Goal: Transaction & Acquisition: Purchase product/service

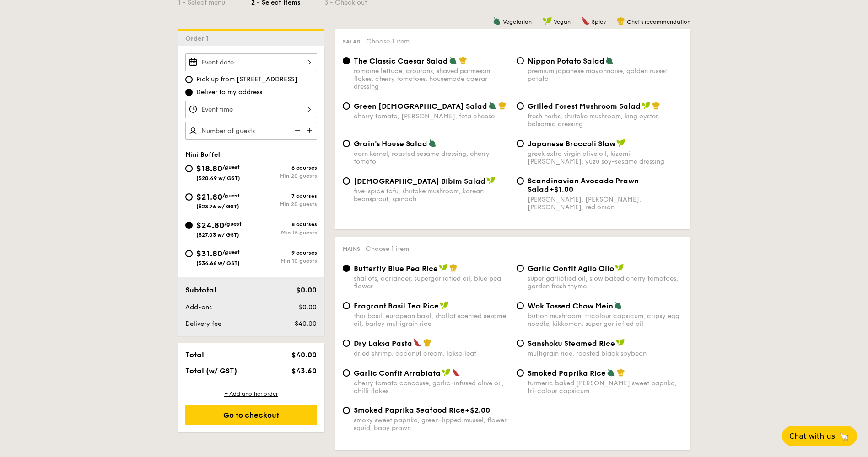
scroll to position [183, 0]
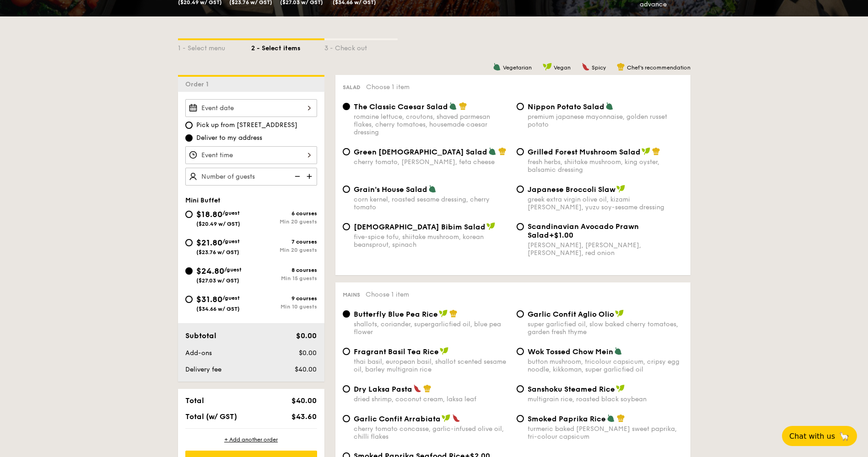
click at [289, 156] on div at bounding box center [251, 155] width 132 height 18
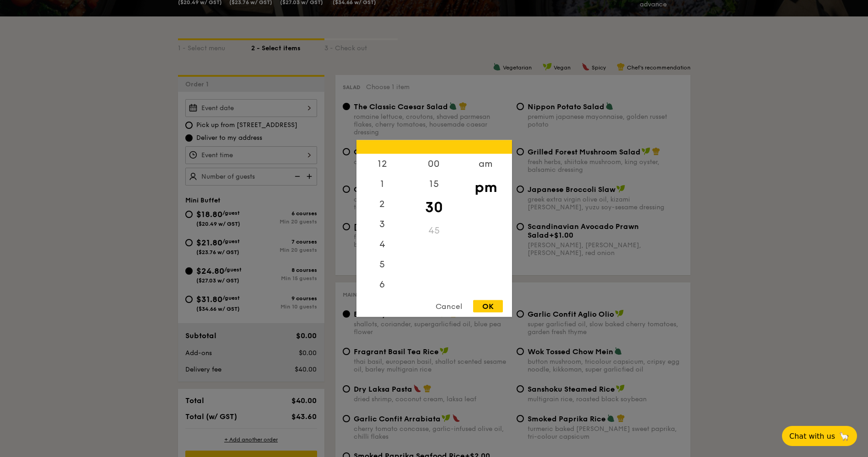
scroll to position [40, 0]
click at [289, 156] on div at bounding box center [434, 228] width 868 height 457
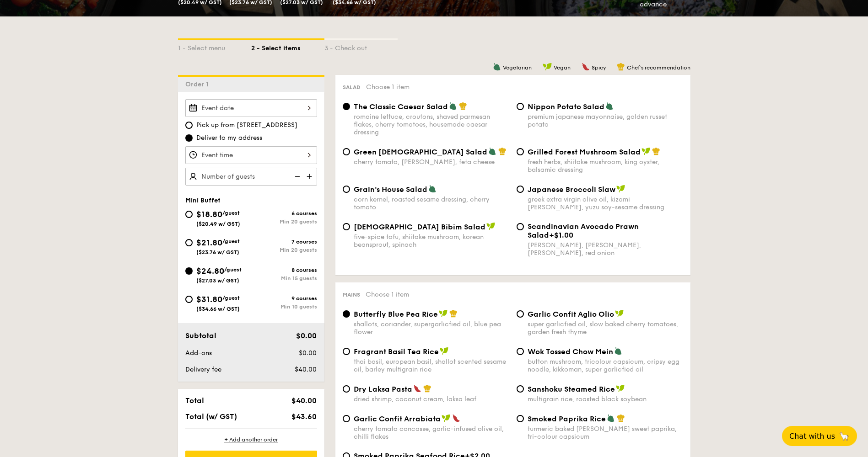
click at [524, 152] on div "Grilled Forest Mushroom Salad fresh herbs, shiitake mushroom, king oyster, bals…" at bounding box center [600, 160] width 174 height 27
click at [521, 152] on input "Grilled Forest Mushroom Salad fresh herbs, shiitake mushroom, king oyster, bals…" at bounding box center [520, 151] width 7 height 7
radio input "true"
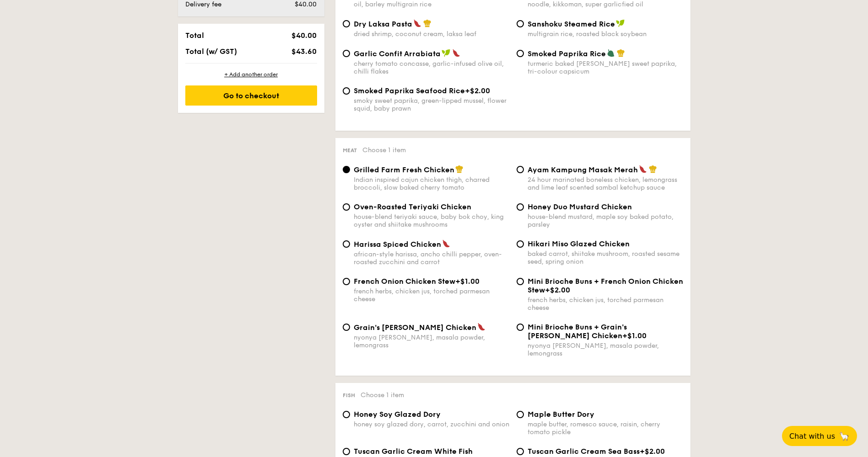
scroll to position [549, 0]
click at [345, 340] on label "Grain's [PERSON_NAME] Chicken nyonya [PERSON_NAME], masala powder, lemongrass" at bounding box center [426, 344] width 167 height 9
click at [345, 331] on input "Grain's [PERSON_NAME] Chicken nyonya [PERSON_NAME], masala powder, lemongrass" at bounding box center [346, 326] width 7 height 7
radio input "true"
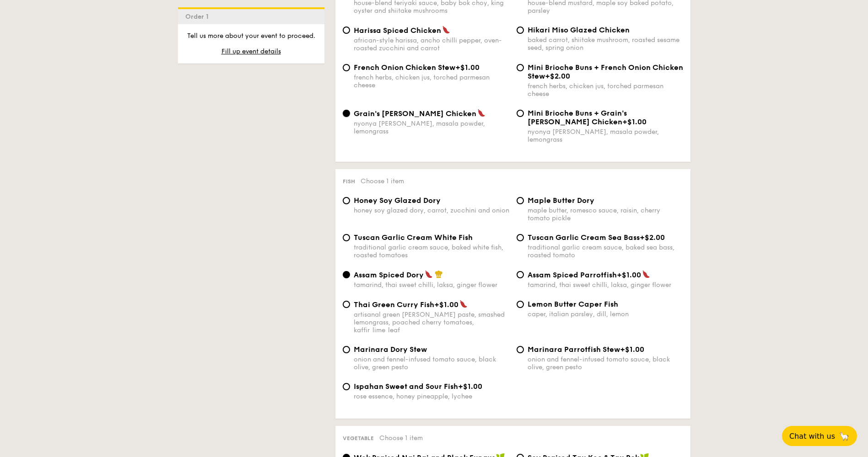
scroll to position [778, 0]
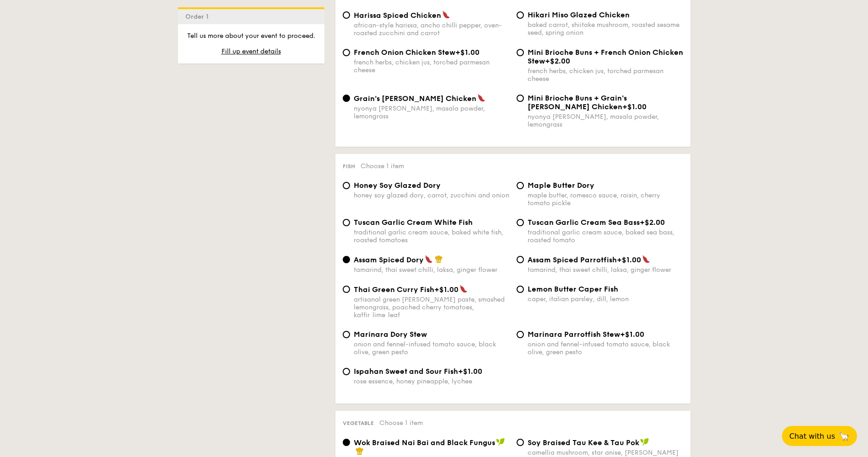
click at [343, 330] on div "Marinara Dory Stew onion and fennel-infused tomato sauce, black olive, green pe…" at bounding box center [426, 343] width 174 height 26
click at [349, 331] on input "Marinara Dory Stew onion and fennel-infused tomato sauce, black olive, green pe…" at bounding box center [346, 334] width 7 height 7
radio input "true"
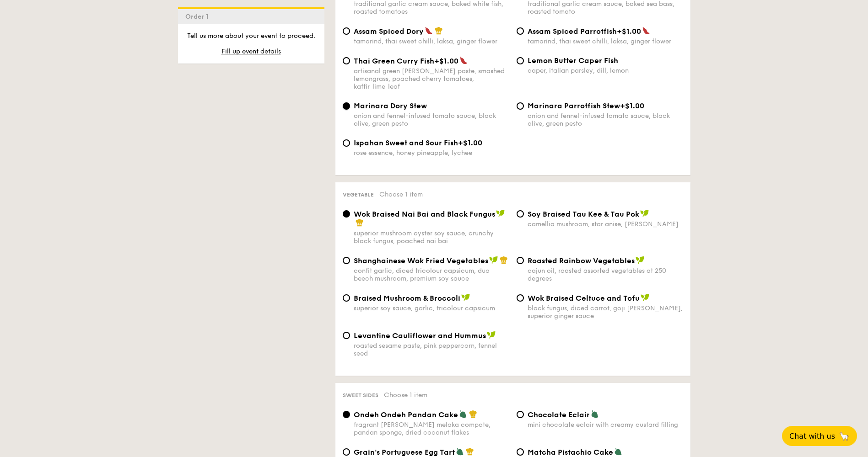
scroll to position [1052, 0]
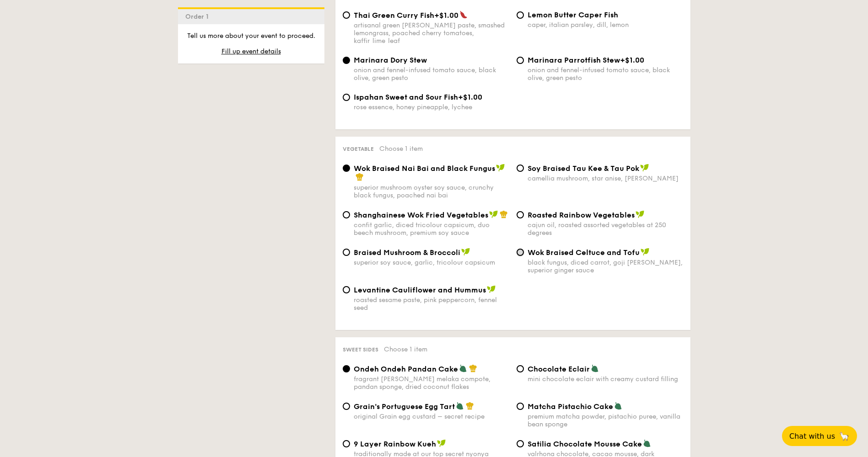
click at [520, 249] on input "Wok Braised Celtuce and Tofu black fungus, diced carrot, goji [PERSON_NAME], su…" at bounding box center [520, 252] width 7 height 7
radio input "true"
click at [350, 164] on div "Wok Braised Nai Bai and Black Fungus superior mushroom oyster soy sauce, crunch…" at bounding box center [426, 182] width 174 height 36
click at [345, 165] on input "Wok Braised Nai Bai and Black Fungus superior mushroom oyster soy sauce, crunch…" at bounding box center [346, 168] width 7 height 7
radio input "true"
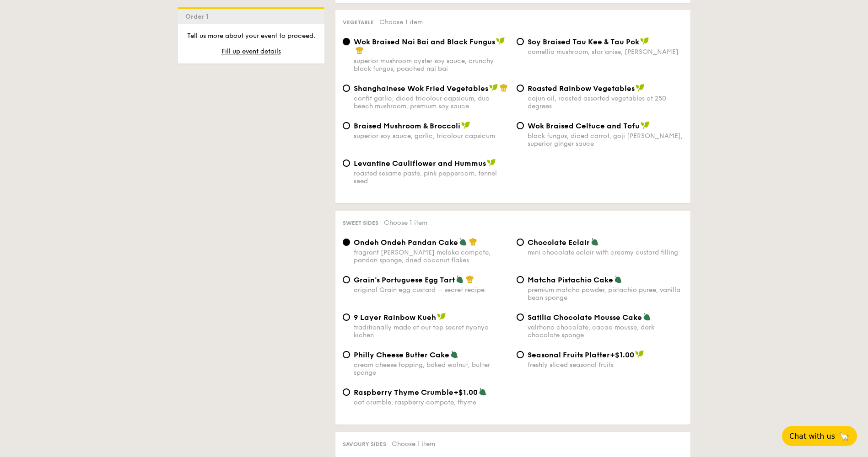
scroll to position [1189, 0]
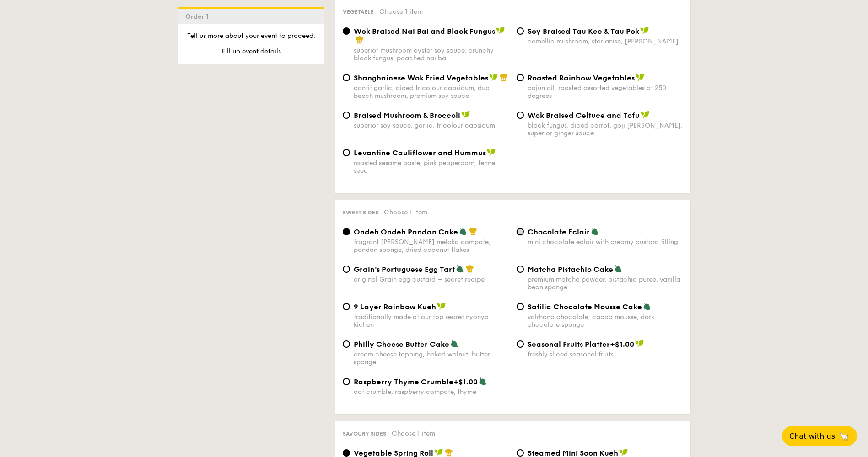
click at [517, 228] on input "Chocolate Eclair mini chocolate eclair with creamy custard filling" at bounding box center [520, 231] width 7 height 7
radio input "true"
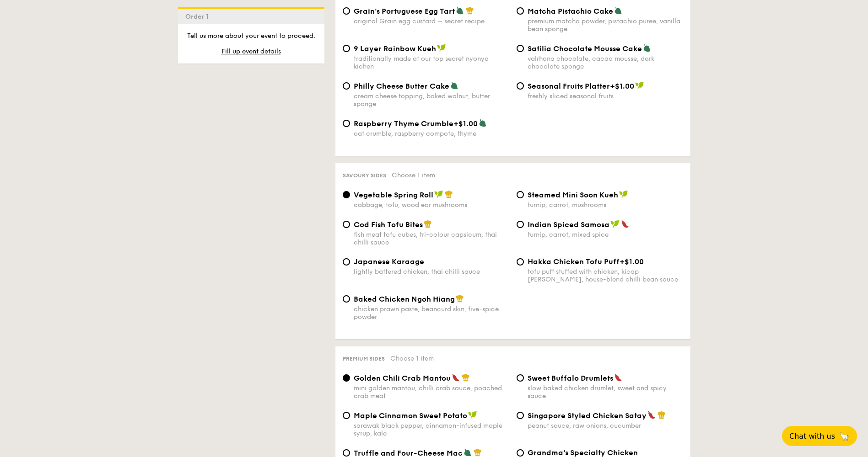
scroll to position [1464, 0]
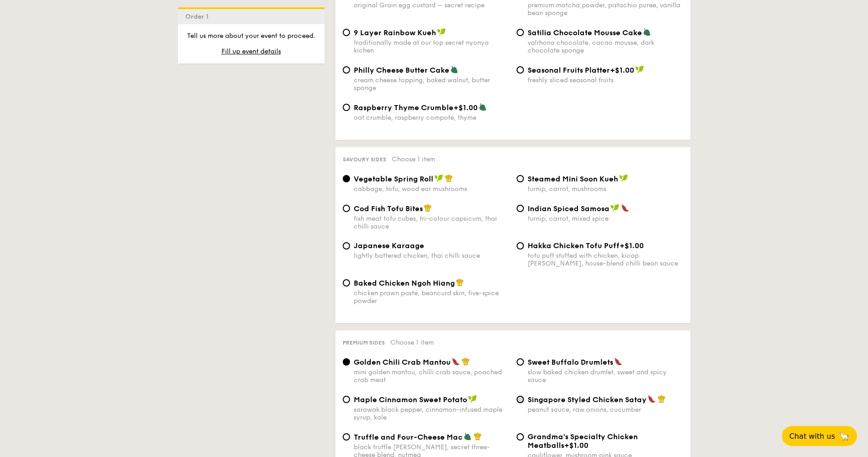
click at [518, 396] on input "Singapore Styled Chicken Satay peanut sauce, raw onions, cucumber" at bounding box center [520, 399] width 7 height 7
radio input "true"
click at [522, 205] on input "Indian Spiced Samosa turnip, carrot, mixed spice" at bounding box center [520, 208] width 7 height 7
radio input "true"
click at [346, 175] on input "Vegetable Spring Roll cabbage, tofu, wood ear mushrooms" at bounding box center [346, 178] width 7 height 7
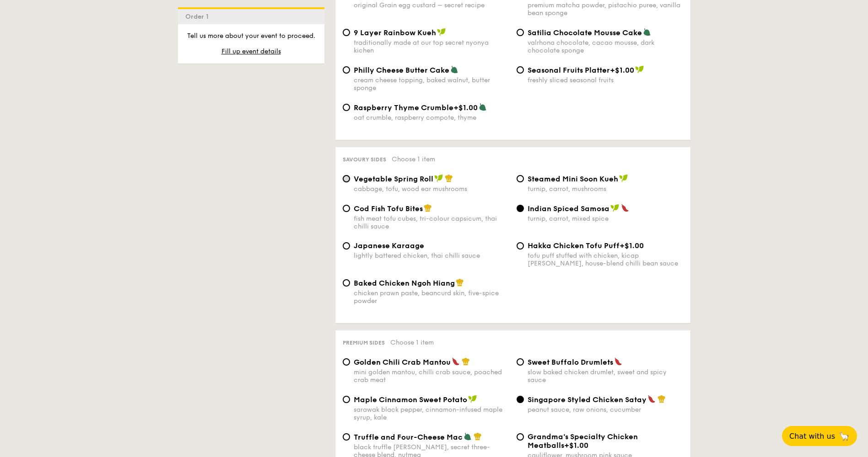
radio input "true"
click at [351, 279] on div "Baked Chicken Ngoh Hiang chicken prawn paste, beancurd skin, five-spice powder" at bounding box center [426, 292] width 174 height 27
click at [344, 280] on input "Baked Chicken Ngoh Hiang chicken prawn paste, beancurd skin, five-spice powder" at bounding box center [346, 283] width 7 height 7
radio input "true"
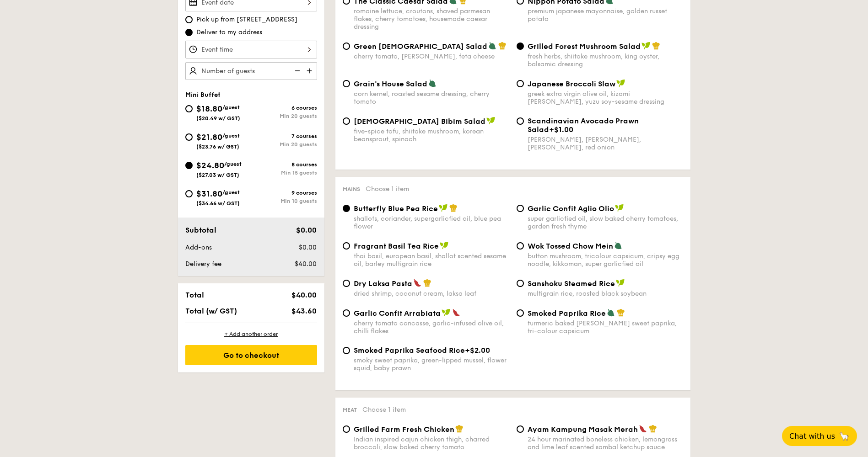
scroll to position [274, 0]
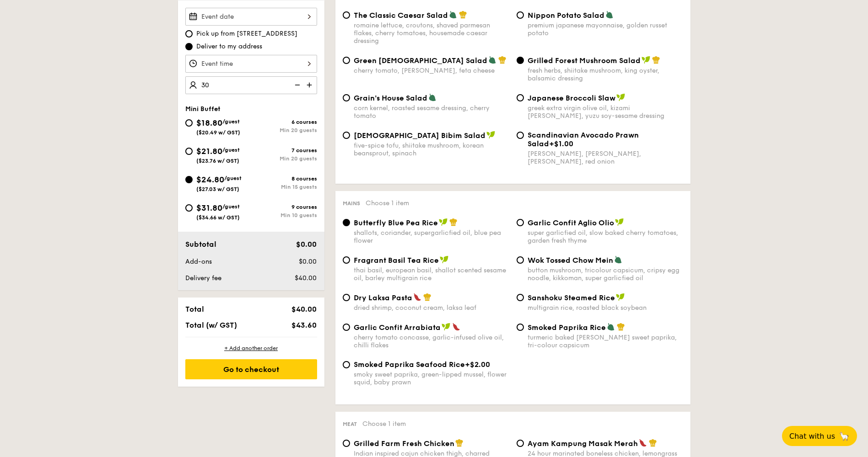
type input "30 guests"
